Goal: Transaction & Acquisition: Purchase product/service

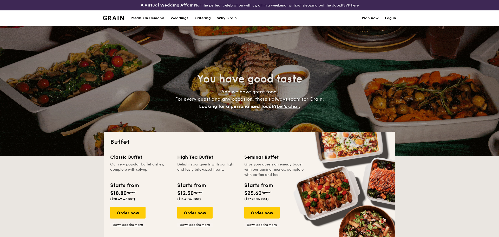
select select
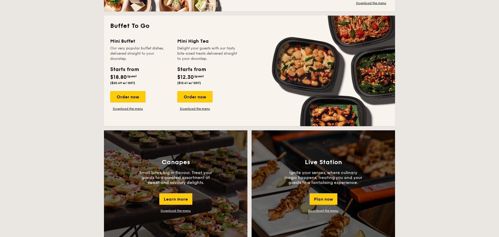
scroll to position [345, 0]
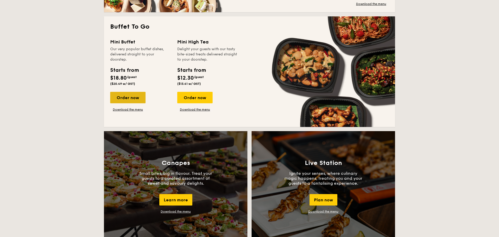
click at [117, 97] on div "Order now" at bounding box center [127, 97] width 35 height 11
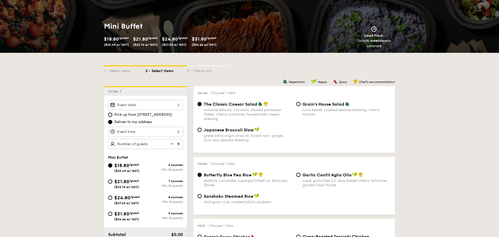
scroll to position [71, 0]
drag, startPoint x: 310, startPoint y: 105, endPoint x: 362, endPoint y: 116, distance: 53.3
click at [362, 116] on div "Grain's House Salad corn kernel, roasted sesame dressing, cherry tomato" at bounding box center [347, 108] width 88 height 15
click at [338, 120] on div "The Classic Caesar Salad romaine lettuce, croutons, shaved parmesan flakes, che…" at bounding box center [295, 114] width 198 height 26
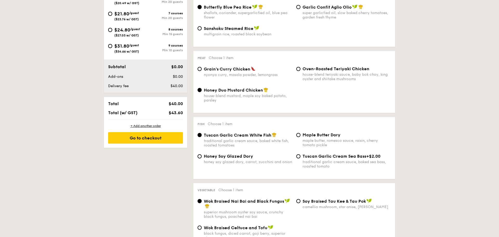
scroll to position [238, 0]
